Goal: Task Accomplishment & Management: Complete application form

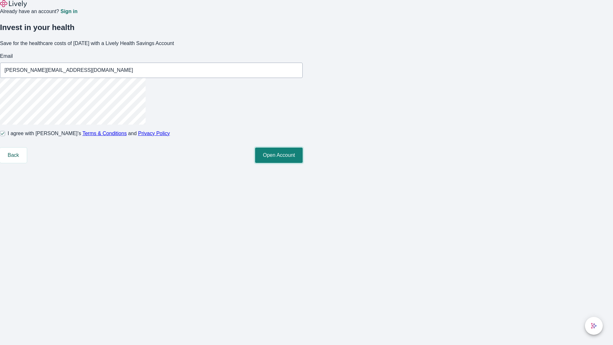
click at [303, 163] on button "Open Account" at bounding box center [279, 155] width 48 height 15
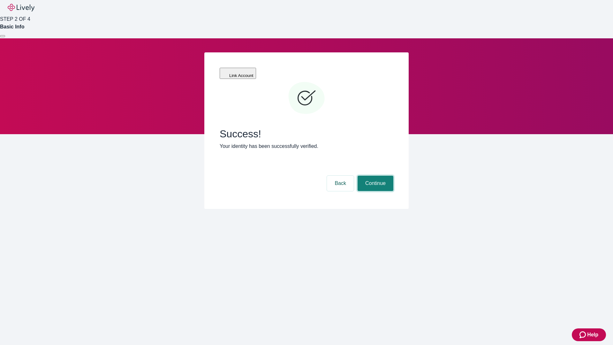
click at [375, 176] on button "Continue" at bounding box center [376, 183] width 36 height 15
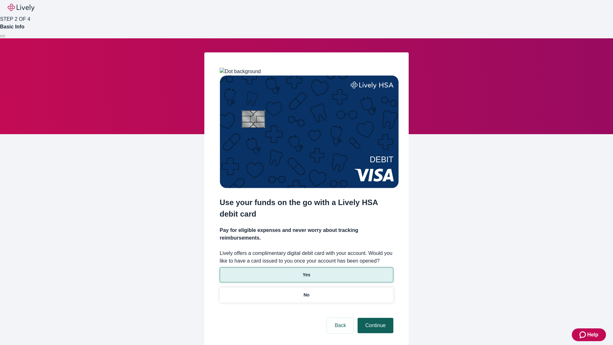
click at [306, 272] on p "Yes" at bounding box center [307, 275] width 8 height 7
click at [375, 318] on button "Continue" at bounding box center [376, 325] width 36 height 15
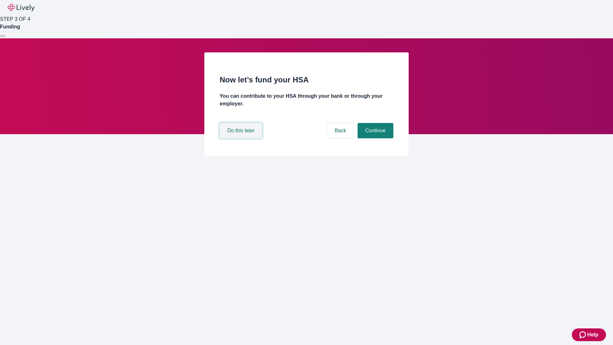
click at [242, 138] on button "Do this later" at bounding box center [241, 130] width 42 height 15
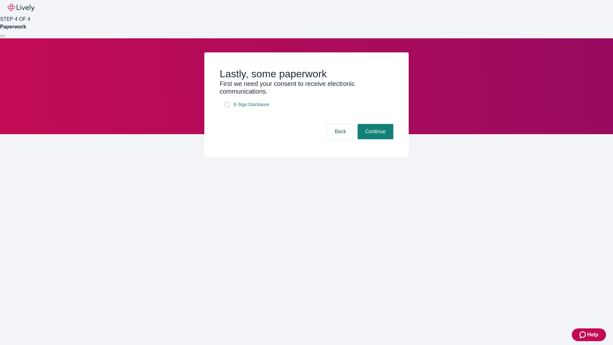
click at [227, 107] on input "E-Sign Disclosure" at bounding box center [227, 104] width 5 height 5
checkbox input "true"
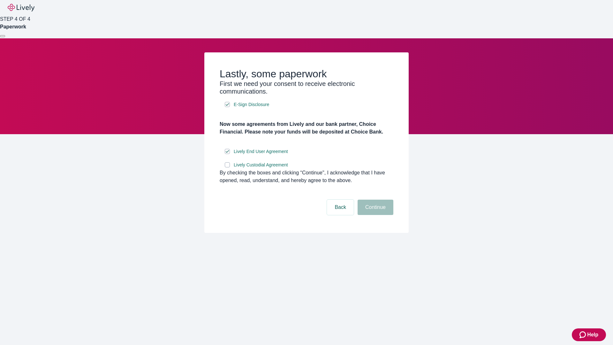
click at [227, 167] on input "Lively Custodial Agreement" at bounding box center [227, 164] width 5 height 5
checkbox input "true"
click at [375, 215] on button "Continue" at bounding box center [376, 207] width 36 height 15
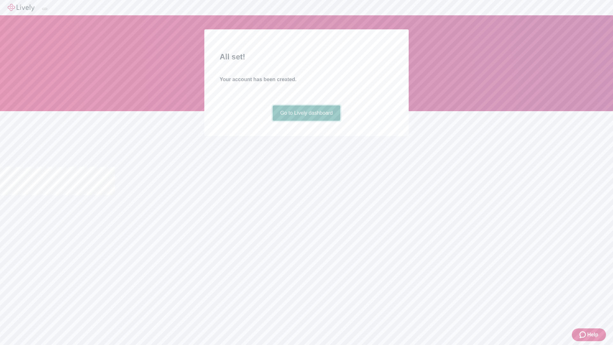
click at [306, 121] on link "Go to Lively dashboard" at bounding box center [307, 112] width 68 height 15
